Goal: Information Seeking & Learning: Learn about a topic

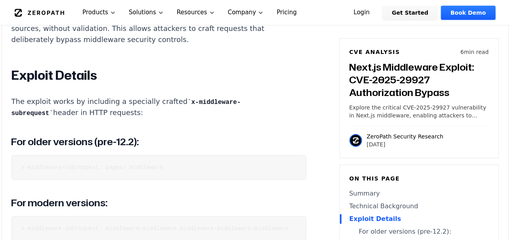
scroll to position [990, 0]
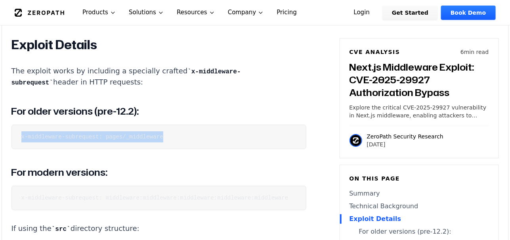
drag, startPoint x: 136, startPoint y: 141, endPoint x: 15, endPoint y: 142, distance: 120.9
click at [15, 143] on pre "x-middleware-subrequest: pages/_middleware" at bounding box center [158, 136] width 295 height 25
copy code "x-middleware-subrequest: pages/_middleware"
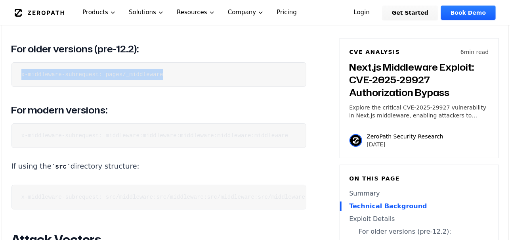
scroll to position [1109, 0]
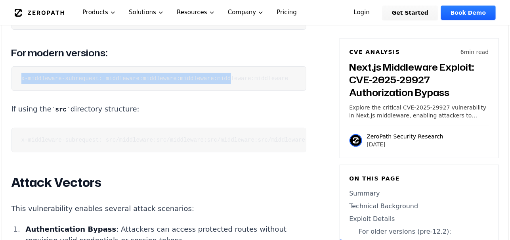
drag, startPoint x: 17, startPoint y: 81, endPoint x: 214, endPoint y: 83, distance: 196.1
click at [214, 83] on pre "x-middleware-subrequest: middleware:middleware:middleware:middleware:middleware" at bounding box center [158, 78] width 295 height 25
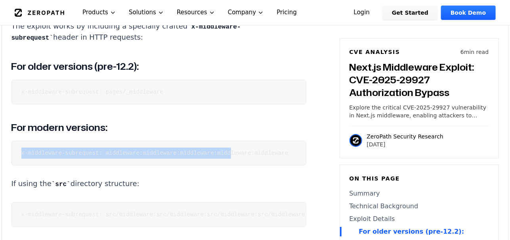
scroll to position [1030, 0]
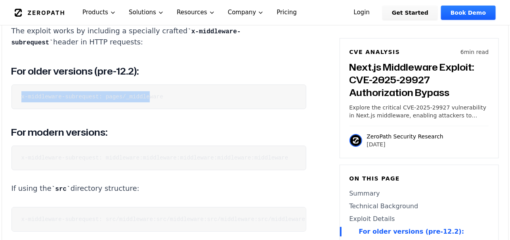
drag, startPoint x: 11, startPoint y: 94, endPoint x: 137, endPoint y: 95, distance: 126.0
click at [140, 93] on pre "x-middleware-subrequest: pages/_middleware" at bounding box center [158, 96] width 295 height 25
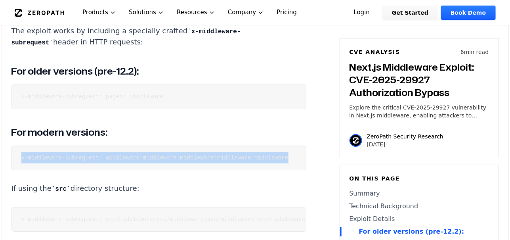
scroll to position [0, 14]
drag, startPoint x: 37, startPoint y: 159, endPoint x: 261, endPoint y: 153, distance: 224.0
click at [261, 153] on pre "x-middleware-subrequest: middleware:middleware:middleware:middleware:middleware" at bounding box center [158, 157] width 295 height 25
copy code "x-middleware-subrequest: middleware:middleware:middleware:middleware:middleware"
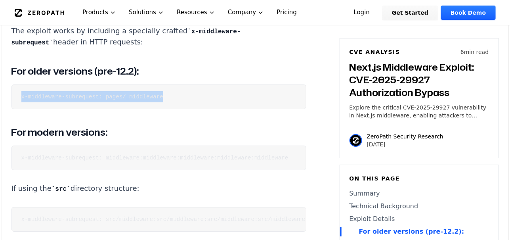
drag, startPoint x: 172, startPoint y: 96, endPoint x: 14, endPoint y: 98, distance: 158.5
click at [14, 98] on pre "x-middleware-subrequest: pages/_middleware" at bounding box center [158, 96] width 295 height 25
copy code "x-middleware-subrequest: pages/_middleware"
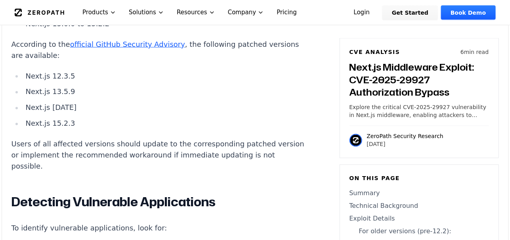
scroll to position [1585, 0]
